Goal: Book appointment/travel/reservation

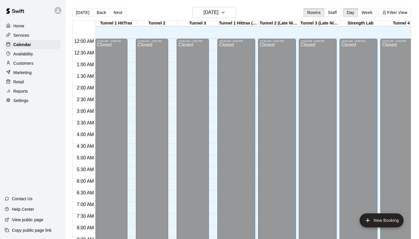
scroll to position [298, 0]
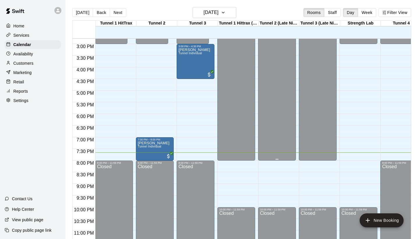
scroll to position [344, 0]
click at [204, 10] on h6 "[DATE]" at bounding box center [211, 12] width 15 height 8
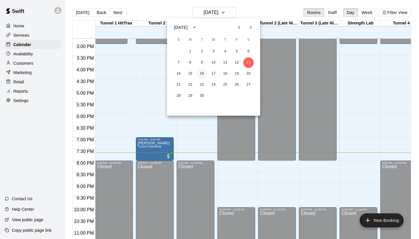
click at [201, 73] on button "16" at bounding box center [202, 73] width 10 height 10
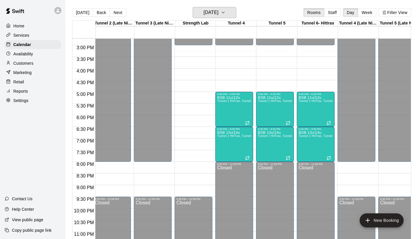
scroll to position [0, 0]
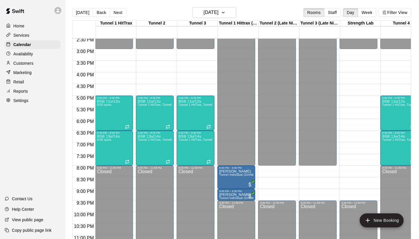
click at [220, 22] on div "Tunnel 1 Hittrax (Late Night)" at bounding box center [238, 24] width 41 height 6
click at [215, 15] on h6 "Tuesday Sep 16" at bounding box center [211, 12] width 15 height 8
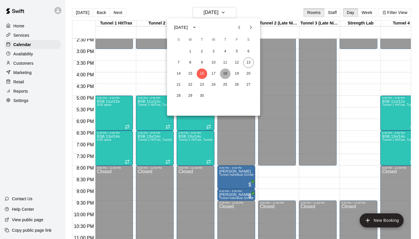
click at [227, 75] on button "18" at bounding box center [225, 73] width 10 height 10
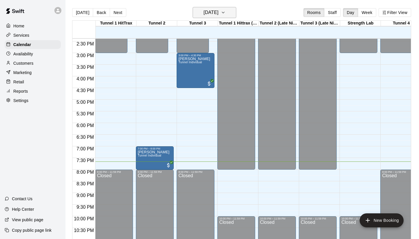
click at [204, 16] on h6 "[DATE]" at bounding box center [211, 12] width 15 height 8
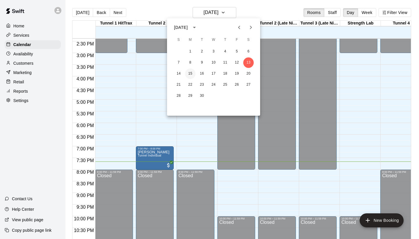
click at [192, 72] on button "15" at bounding box center [190, 73] width 10 height 10
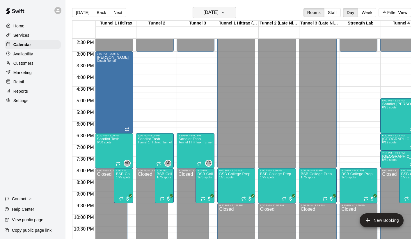
click at [207, 12] on h6 "Monday Sep 15" at bounding box center [211, 12] width 15 height 8
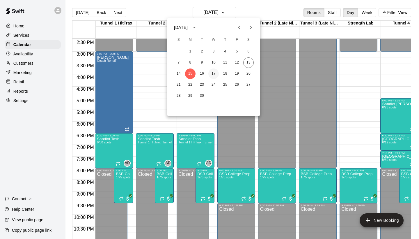
click at [216, 73] on button "17" at bounding box center [213, 73] width 10 height 10
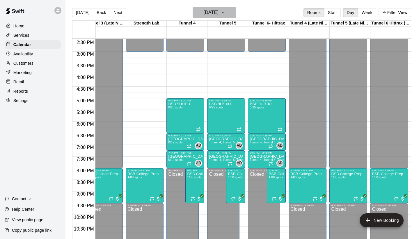
click at [204, 15] on h6 "Wednesday Sep 17" at bounding box center [211, 12] width 15 height 8
